Goal: Task Accomplishment & Management: Manage account settings

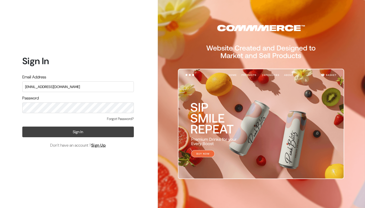
click at [85, 134] on button "Sign In" at bounding box center [78, 131] width 112 height 11
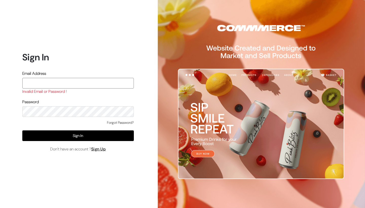
type input "[EMAIL_ADDRESS][DOMAIN_NAME]"
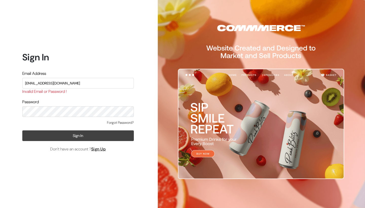
click at [89, 138] on button "Sign In" at bounding box center [78, 135] width 112 height 11
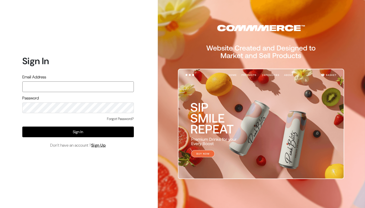
type input "priyanshigpt002@gmail.com"
click at [136, 95] on div "Sign In Email Address priyanshigpt002@gmail.com Password Forgot Password? Sign …" at bounding box center [76, 104] width 152 height 208
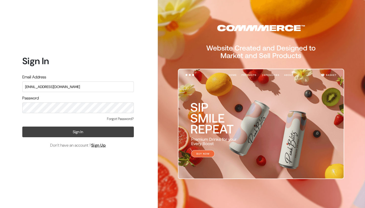
click at [95, 136] on button "Sign In" at bounding box center [78, 131] width 112 height 11
type input "[EMAIL_ADDRESS][DOMAIN_NAME]"
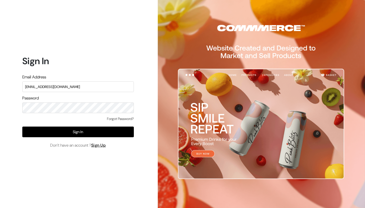
click at [39, 168] on div "Sign In Email Address priyanshigpt002@gmail.com Password Forgot Password? Sign …" at bounding box center [76, 104] width 152 height 208
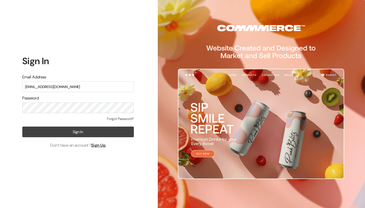
click at [77, 133] on button "Sign In" at bounding box center [78, 131] width 112 height 11
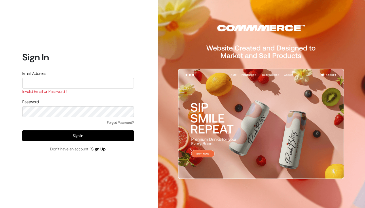
click at [72, 120] on div "Forgot Password?" at bounding box center [78, 125] width 112 height 10
click at [71, 80] on input "text" at bounding box center [78, 83] width 112 height 11
type input "[EMAIL_ADDRESS][DOMAIN_NAME]"
click at [126, 121] on link "Forgot Password?" at bounding box center [120, 122] width 27 height 5
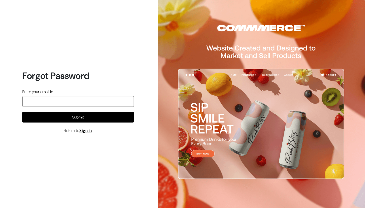
click at [109, 101] on input "email" at bounding box center [78, 101] width 112 height 11
type input "[PERSON_NAME]"
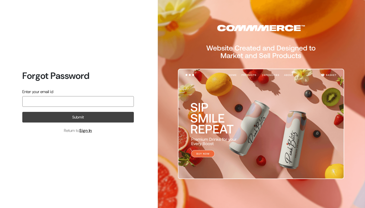
type input "[EMAIL_ADDRESS][DOMAIN_NAME]"
click at [90, 114] on button "Submit" at bounding box center [78, 117] width 112 height 11
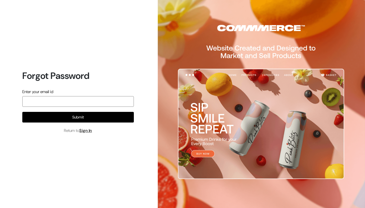
click at [100, 98] on input "email" at bounding box center [78, 101] width 112 height 11
type input "p"
type input "[EMAIL_ADDRESS][DOMAIN_NAME]"
click at [83, 100] on input "[EMAIL_ADDRESS][DOMAIN_NAME]" at bounding box center [78, 101] width 112 height 11
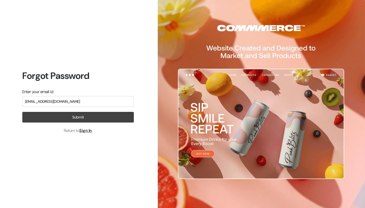
click at [82, 116] on button "Submit" at bounding box center [78, 117] width 112 height 11
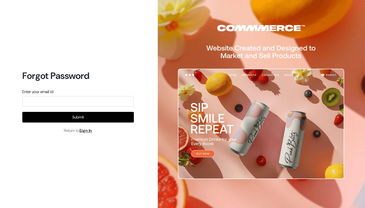
click at [82, 116] on button "Submit" at bounding box center [78, 117] width 112 height 11
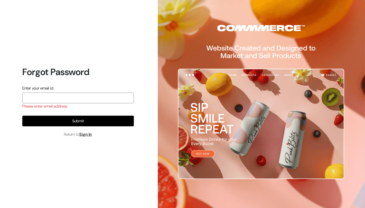
type input "p"
type input "[EMAIL_ADDRESS][DOMAIN_NAME]"
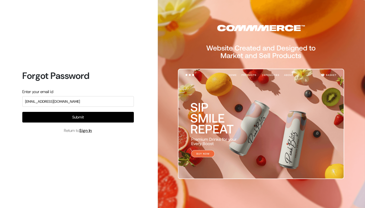
click at [76, 103] on input "[EMAIL_ADDRESS][DOMAIN_NAME]" at bounding box center [78, 101] width 112 height 11
click at [84, 129] on link "Sign In" at bounding box center [85, 130] width 13 height 5
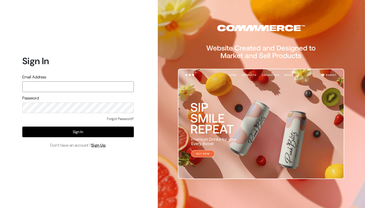
type input "priyanshigpt002@gmail.com"
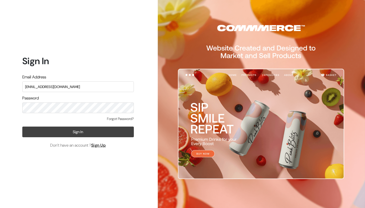
click at [34, 133] on button "Sign In" at bounding box center [78, 131] width 112 height 11
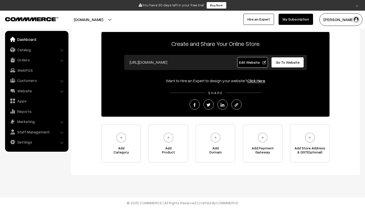
scroll to position [26, 0]
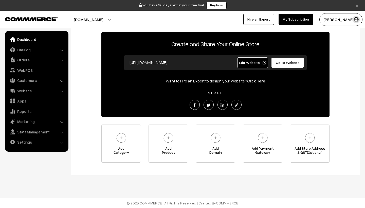
click at [85, 87] on div "Welcome to your Dashboard Create and Share Your Online Store [URL][DOMAIN_NAME]…" at bounding box center [215, 88] width 279 height 147
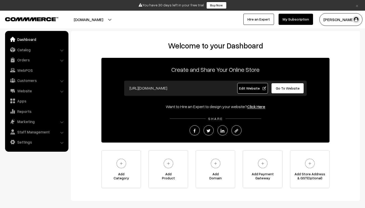
scroll to position [0, 0]
click at [136, 42] on h2 "Welcome to your Dashboard" at bounding box center [215, 45] width 279 height 9
click at [200, 46] on h2 "Welcome to your Dashboard" at bounding box center [215, 45] width 279 height 9
click at [207, 87] on input "https://lavender.commmerce.com" at bounding box center [177, 88] width 100 height 10
click at [200, 90] on input "https://lavender.commmerce.com" at bounding box center [177, 88] width 100 height 10
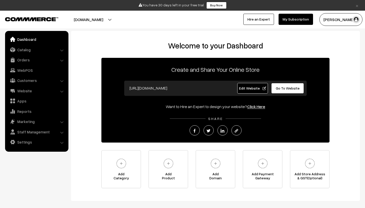
click at [256, 106] on link "Click Here" at bounding box center [256, 106] width 18 height 5
click at [288, 58] on div "Create and Share Your Online Store https://lavender.commmerce.com Edit Website …" at bounding box center [215, 100] width 228 height 85
click at [284, 86] on span "Go To Website" at bounding box center [288, 88] width 24 height 4
click at [245, 85] on link "Edit Website" at bounding box center [252, 88] width 31 height 11
click at [251, 86] on span "Edit Website" at bounding box center [252, 88] width 27 height 4
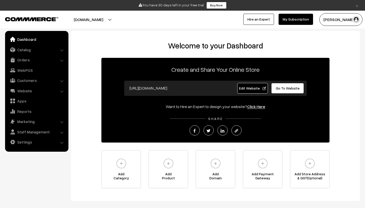
click at [254, 85] on link "Edit Website" at bounding box center [252, 88] width 31 height 11
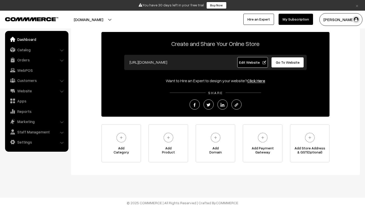
scroll to position [26, 0]
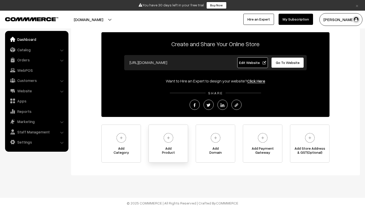
click at [175, 137] on img at bounding box center [168, 138] width 14 height 14
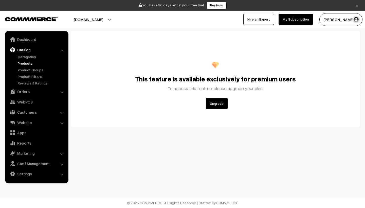
click at [215, 103] on button "Upgrade" at bounding box center [217, 103] width 22 height 11
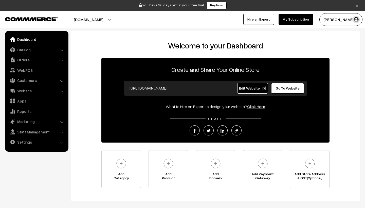
click at [296, 19] on link "My Subscription" at bounding box center [296, 19] width 34 height 11
click at [35, 54] on ul "Dashboard Catalog" at bounding box center [36, 91] width 63 height 121
click at [57, 58] on link "Orders" at bounding box center [36, 59] width 60 height 9
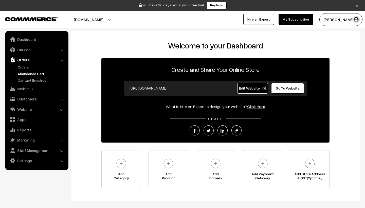
click at [49, 75] on link "Abandoned Cart" at bounding box center [41, 73] width 50 height 5
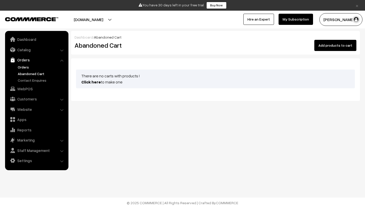
click at [41, 68] on link "Orders" at bounding box center [41, 66] width 50 height 5
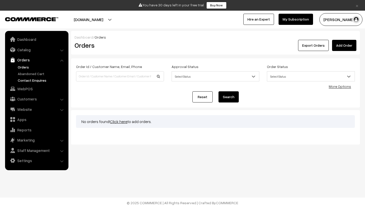
click at [40, 80] on link "Contact Enquires" at bounding box center [41, 80] width 50 height 5
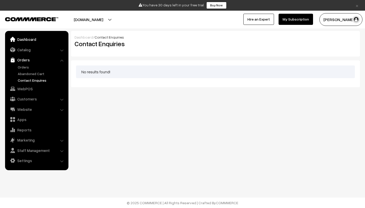
click at [43, 35] on link "Dashboard" at bounding box center [36, 39] width 60 height 9
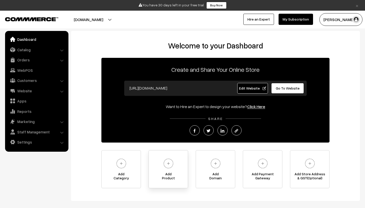
click at [161, 167] on img at bounding box center [168, 163] width 14 height 14
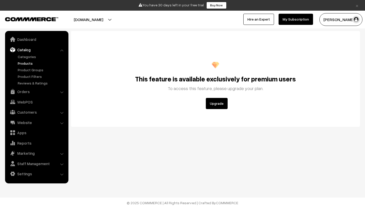
click at [178, 83] on h2 "This feature is available exclusively for premium users" at bounding box center [215, 79] width 253 height 8
click at [39, 128] on link "Apps" at bounding box center [36, 132] width 60 height 9
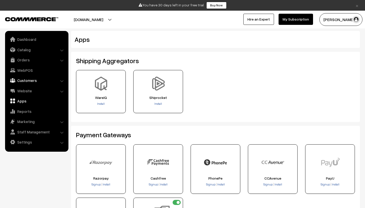
click at [37, 80] on link "Customers" at bounding box center [36, 80] width 60 height 9
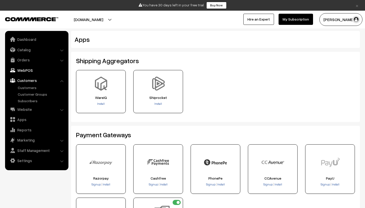
click at [38, 67] on link "WebPOS" at bounding box center [36, 70] width 60 height 9
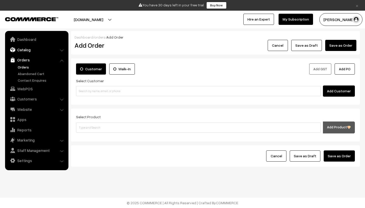
click at [39, 50] on link "Catalog" at bounding box center [36, 49] width 60 height 9
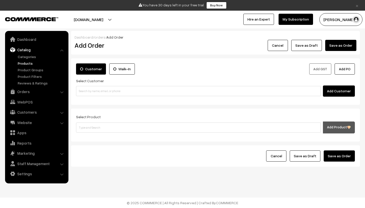
click at [42, 63] on link "Products" at bounding box center [41, 63] width 50 height 5
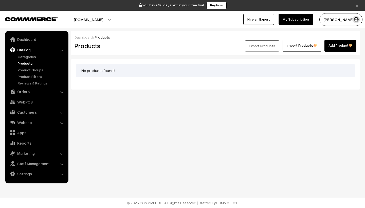
click at [109, 72] on div "No products found !" at bounding box center [215, 70] width 279 height 13
click at [110, 100] on div "Dashboard / Products Products Export Products Import Products Add Product No pr…" at bounding box center [182, 61] width 365 height 122
click at [248, 103] on div "Dashboard / Products Products Export Products Import Products Add Product No pr…" at bounding box center [182, 61] width 365 height 122
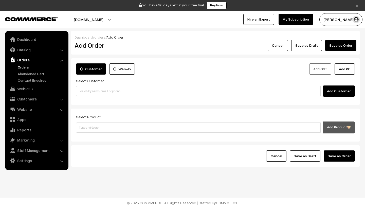
click at [26, 66] on link "Orders" at bounding box center [41, 66] width 50 height 5
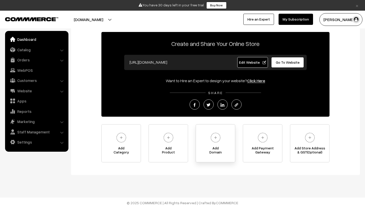
scroll to position [26, 0]
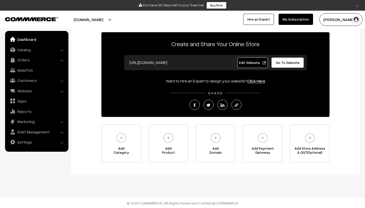
click at [113, 16] on button "[DOMAIN_NAME]" at bounding box center [88, 19] width 65 height 13
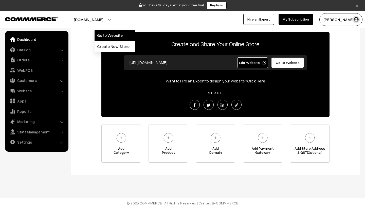
click at [123, 33] on link "Go to Website" at bounding box center [115, 35] width 41 height 11
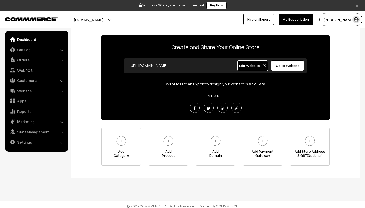
scroll to position [21, 0]
